Goal: Information Seeking & Learning: Learn about a topic

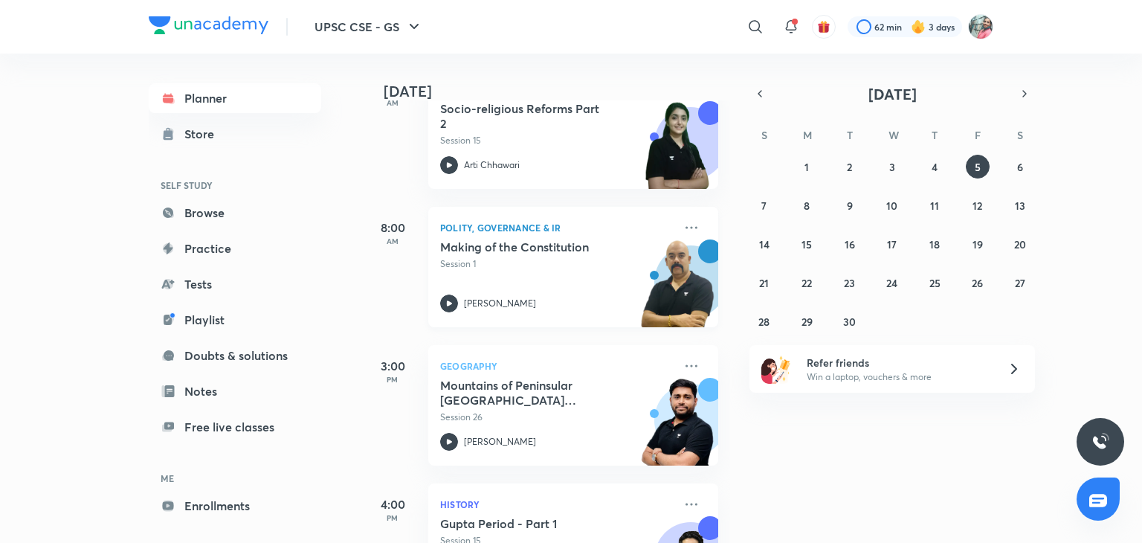
click at [537, 280] on div "Making of the Constitution Session 1 Dr Sidharth Arora" at bounding box center [556, 275] width 233 height 73
